Goal: Check status

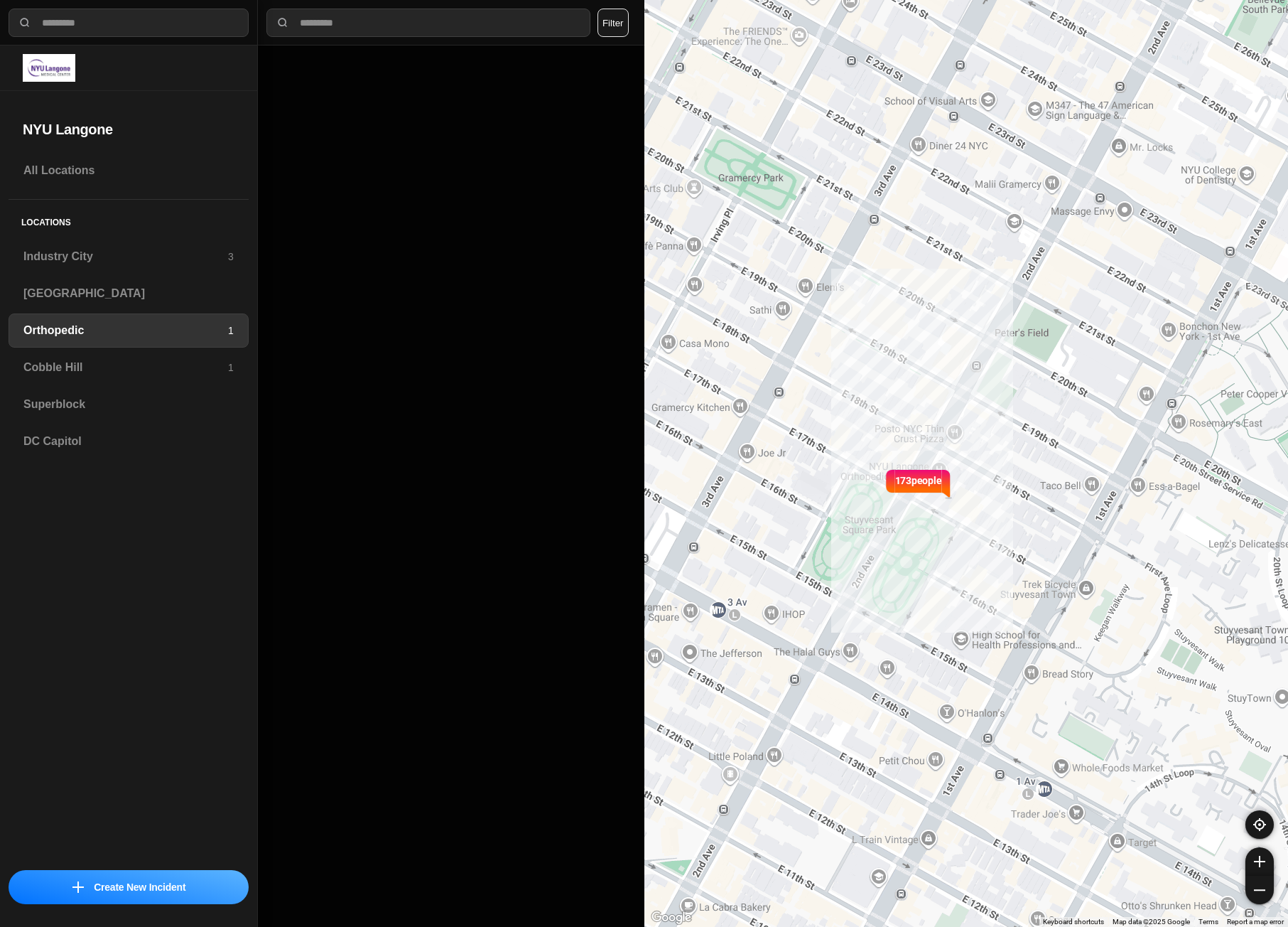
select select "*"
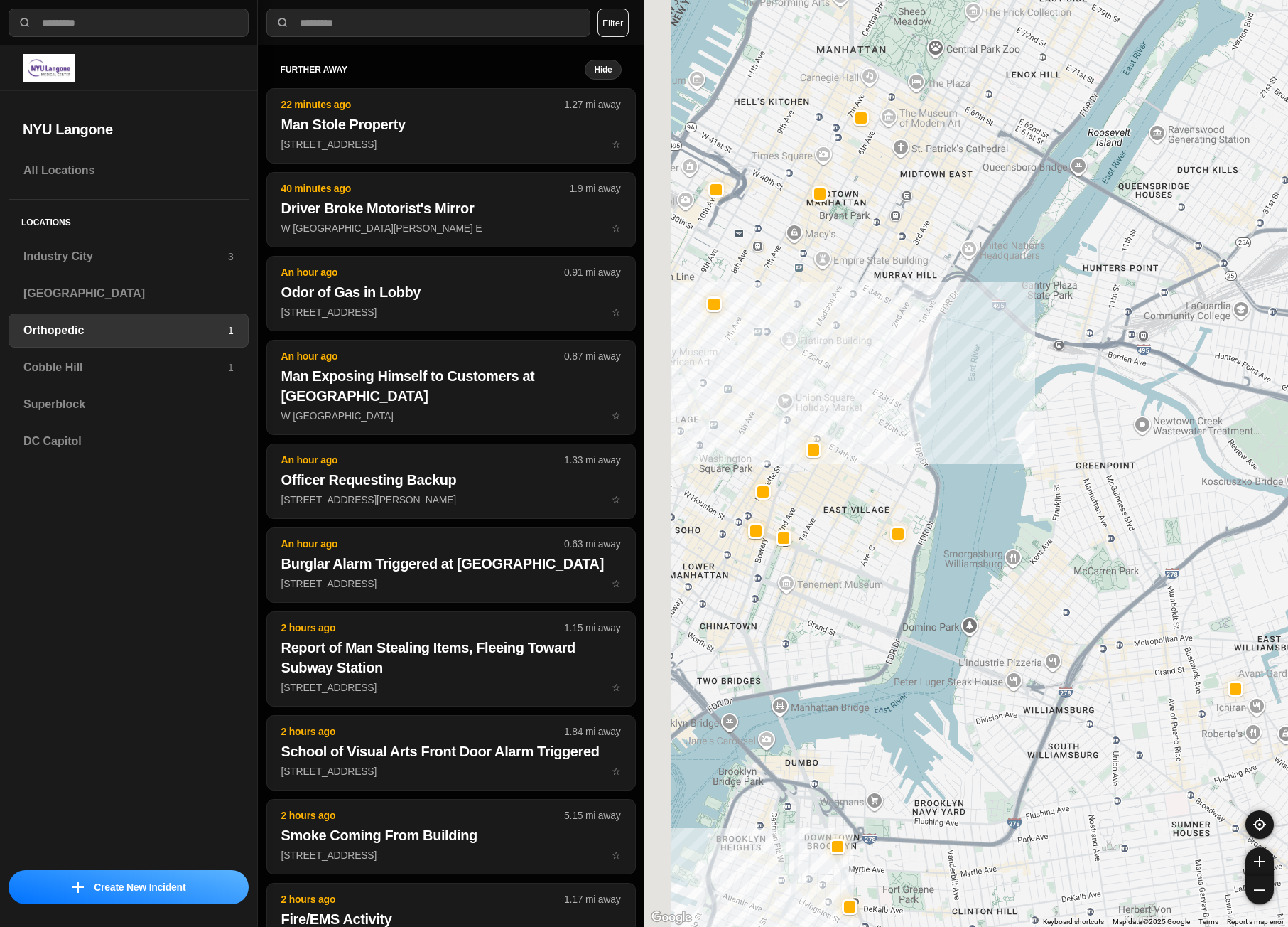
drag, startPoint x: 754, startPoint y: 380, endPoint x: 818, endPoint y: 400, distance: 67.1
click at [818, 400] on div at bounding box center [966, 464] width 644 height 927
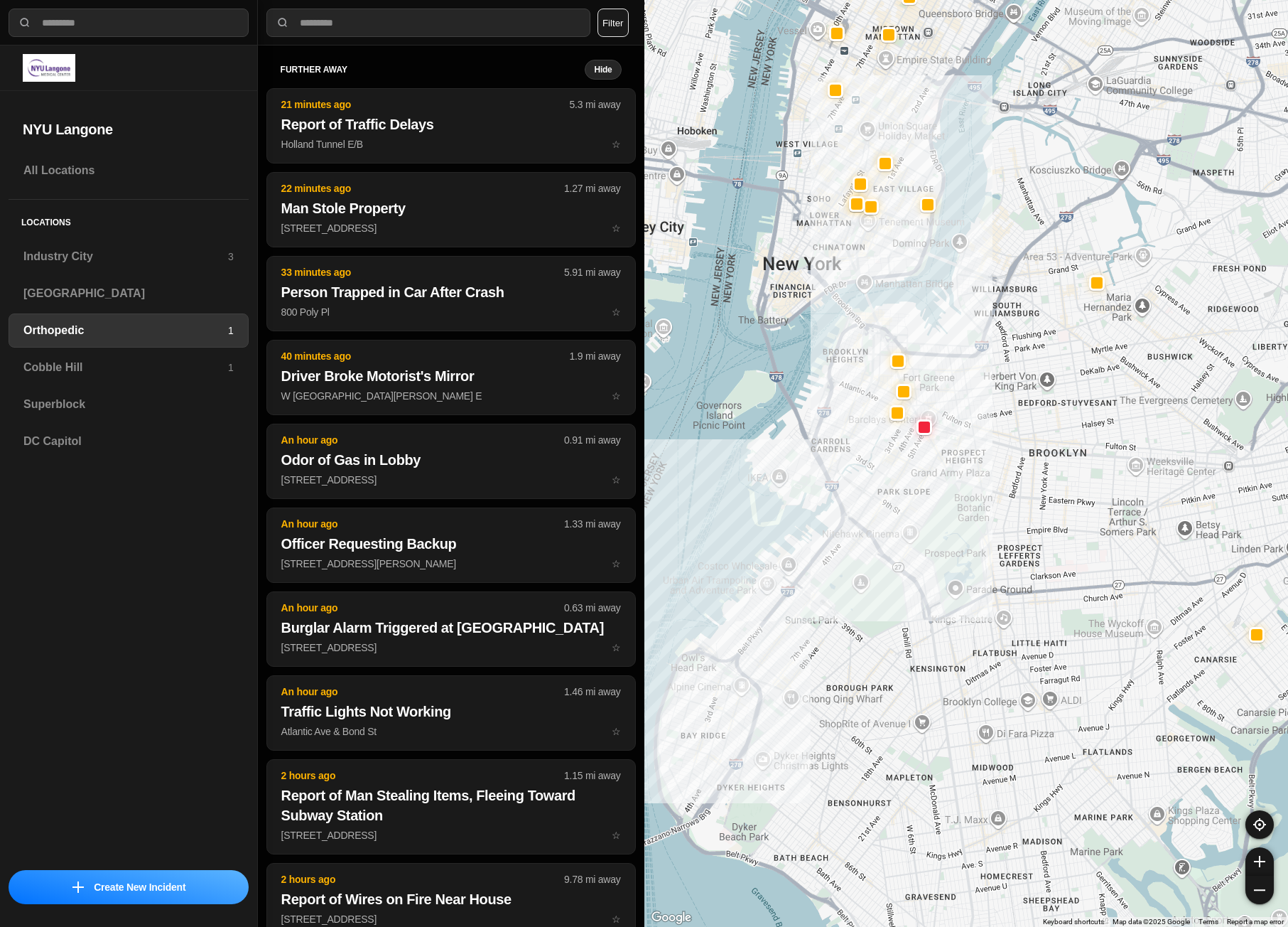
drag, startPoint x: 913, startPoint y: 684, endPoint x: 955, endPoint y: 463, distance: 225.0
click at [955, 463] on div at bounding box center [966, 464] width 644 height 927
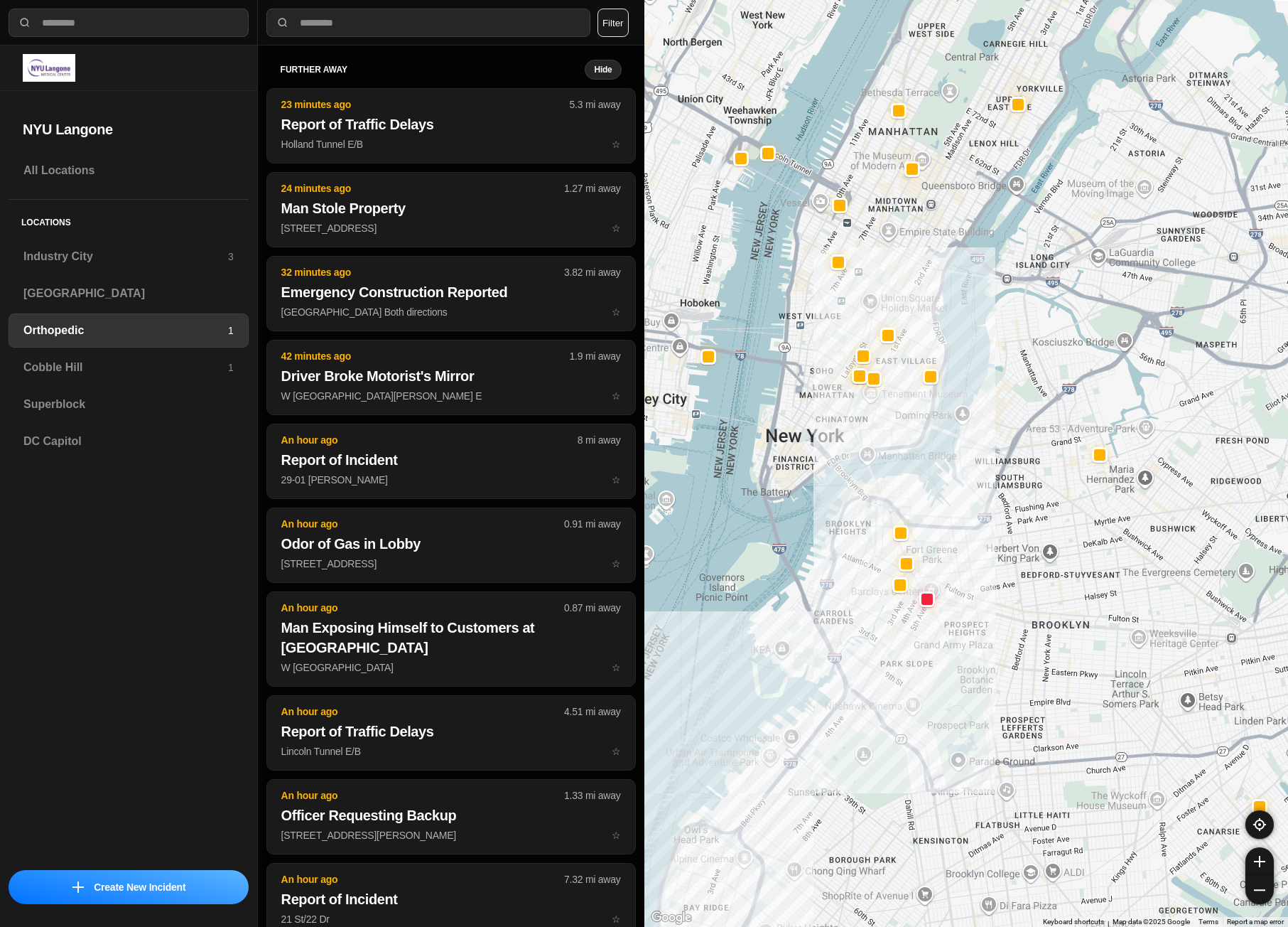
drag, startPoint x: 914, startPoint y: 400, endPoint x: 936, endPoint y: 495, distance: 97.5
click at [936, 495] on div at bounding box center [966, 464] width 644 height 927
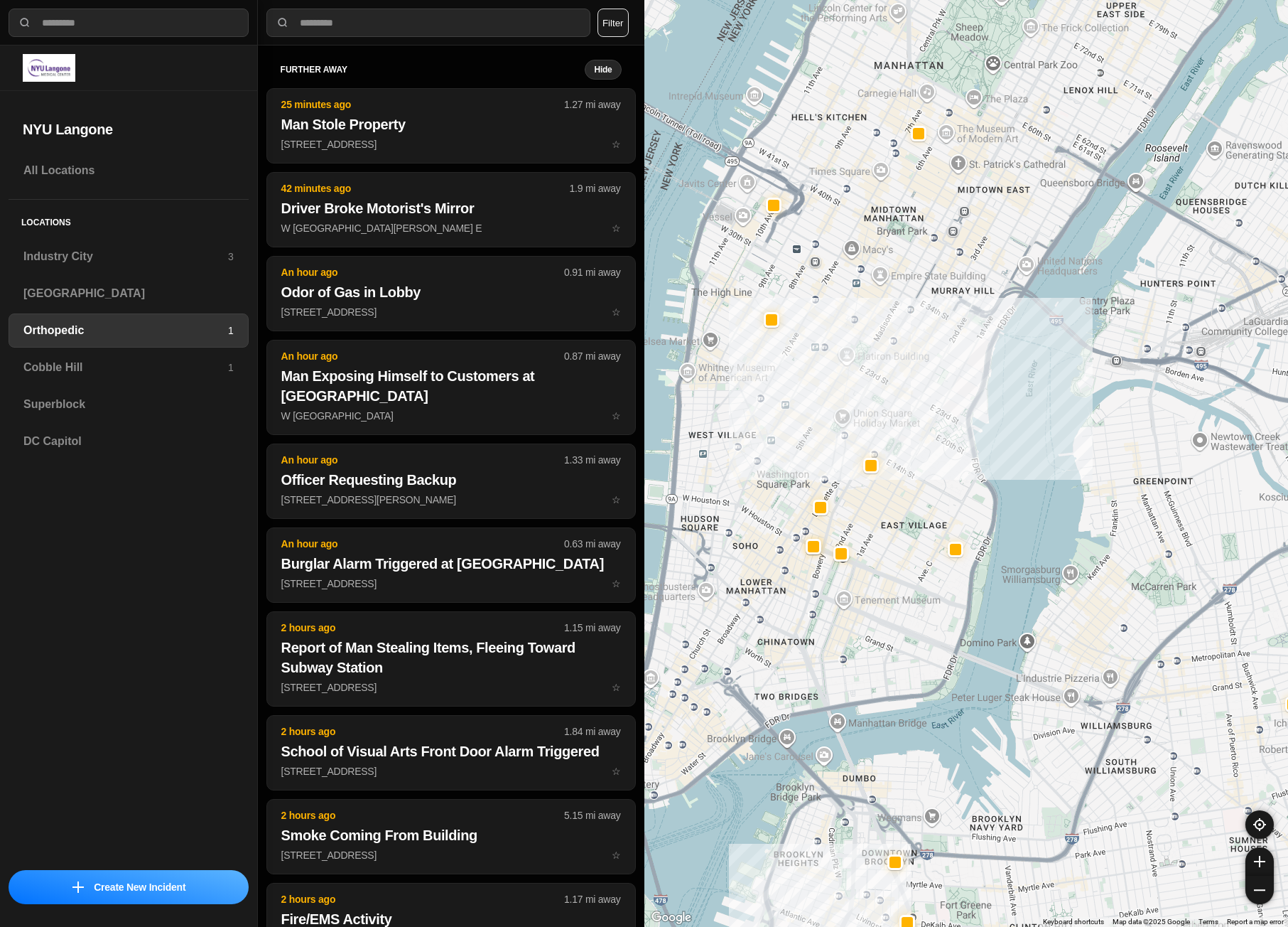
drag, startPoint x: 788, startPoint y: 325, endPoint x: 813, endPoint y: 375, distance: 55.9
click at [813, 375] on div at bounding box center [966, 464] width 644 height 927
